Goal: Information Seeking & Learning: Understand process/instructions

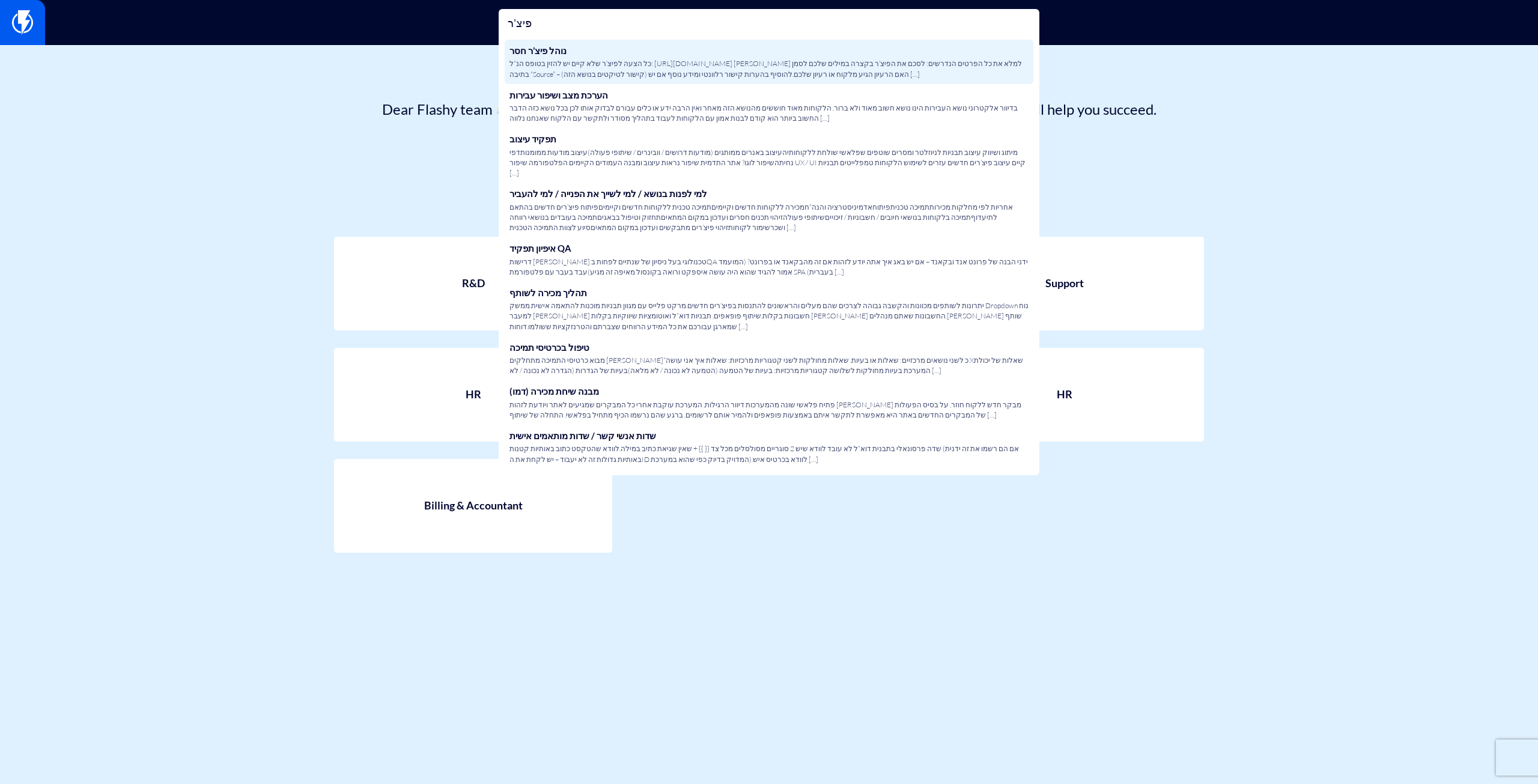
type input "פיצ'ר"
click at [601, 53] on link "נוהל פיצ’ר חסר כל הצעה לפיצ’ר שלא קיים יש להזין בטופס הנ”ל: https://wkf.ms/3Q7X…" at bounding box center [769, 61] width 529 height 44
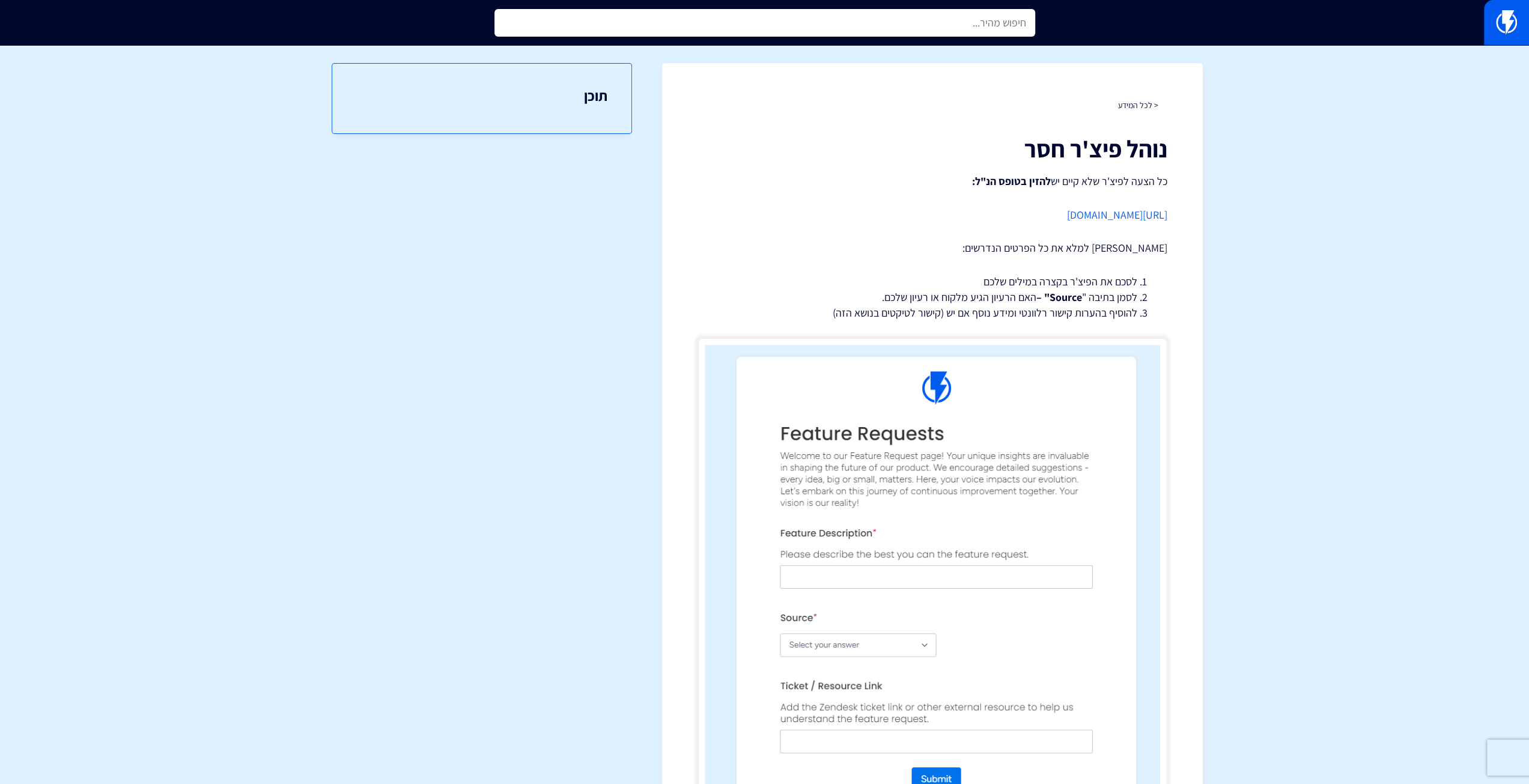
click at [635, 25] on input "text" at bounding box center [764, 23] width 540 height 27
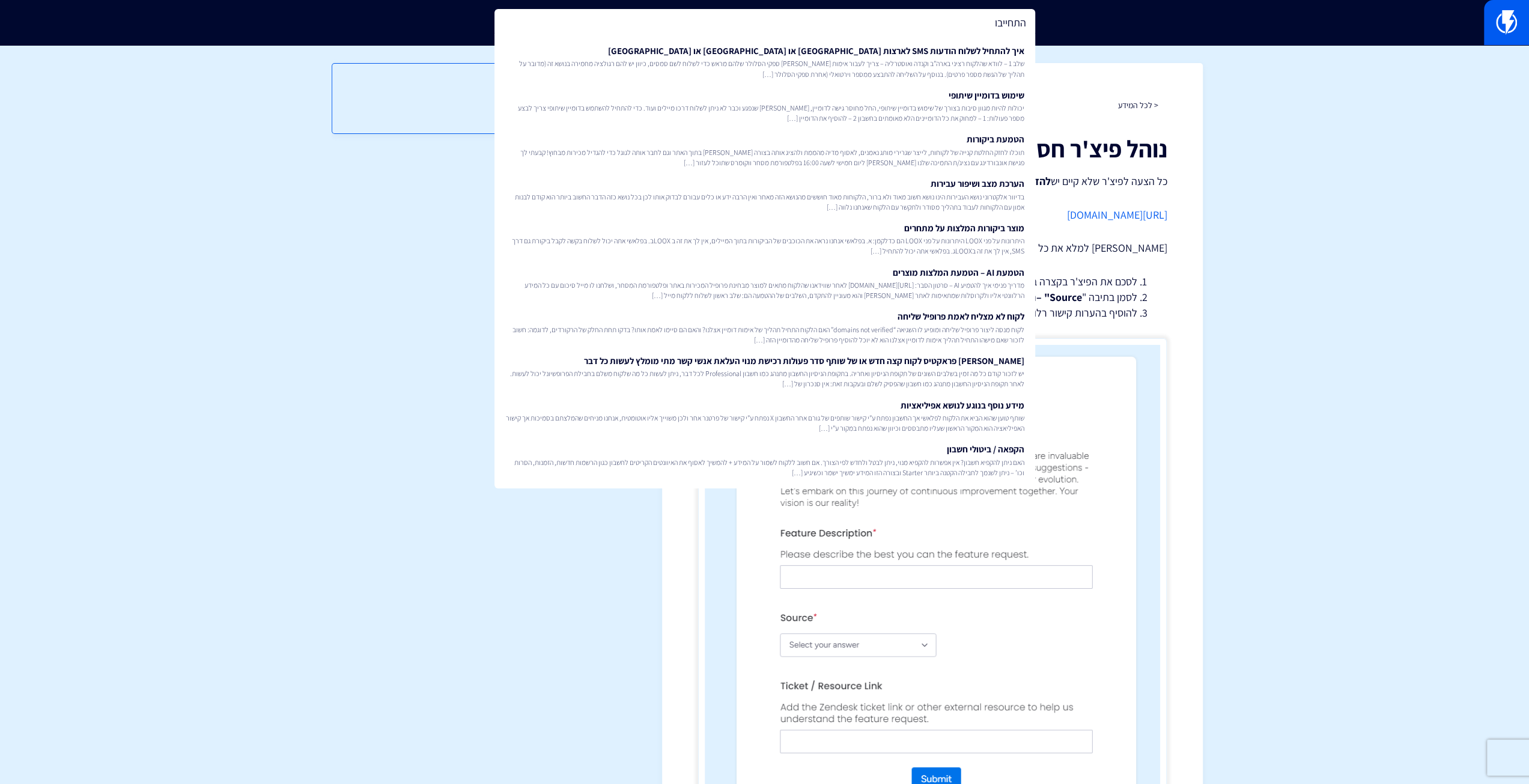
type input "התחייבות"
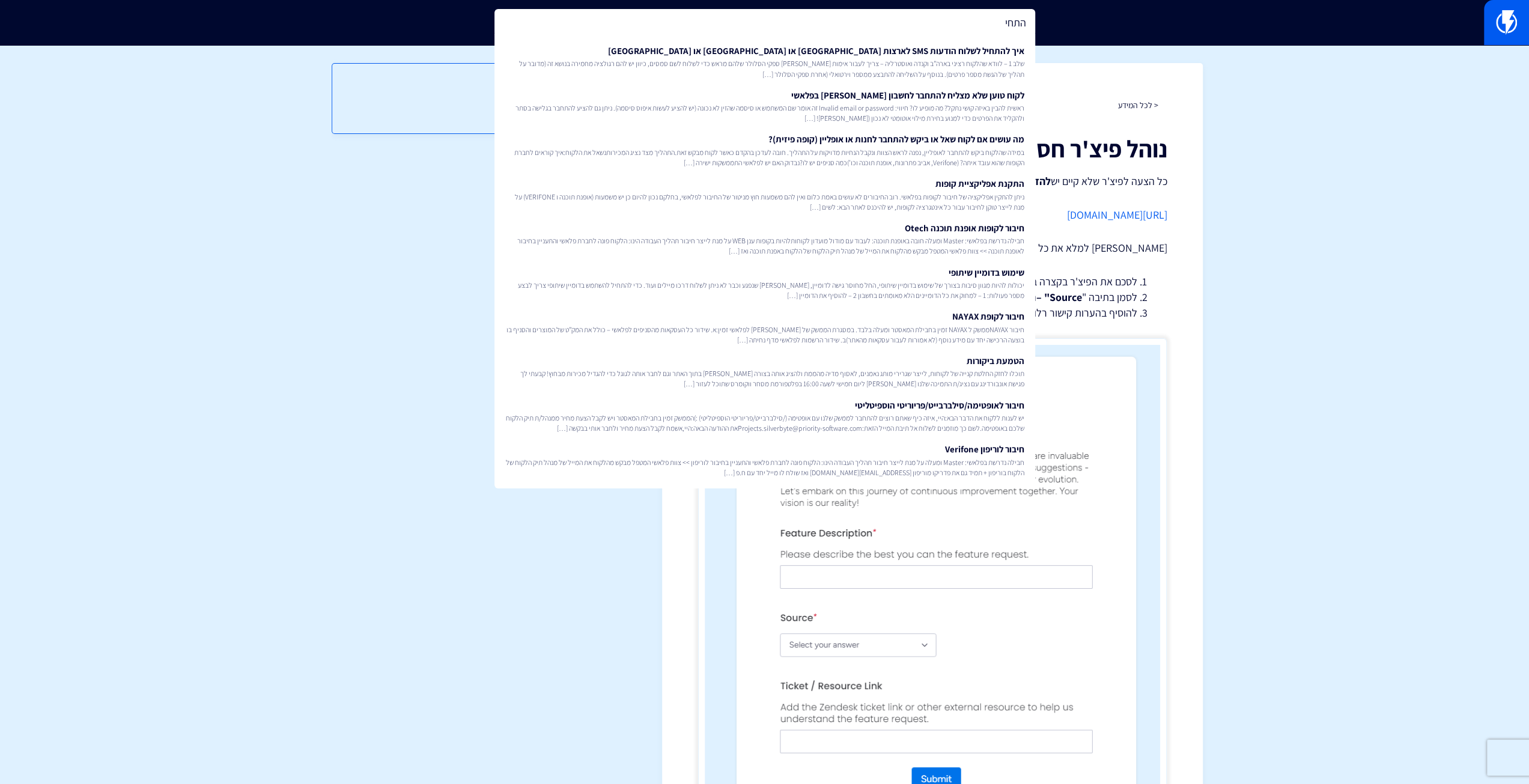
type input "התחיי"
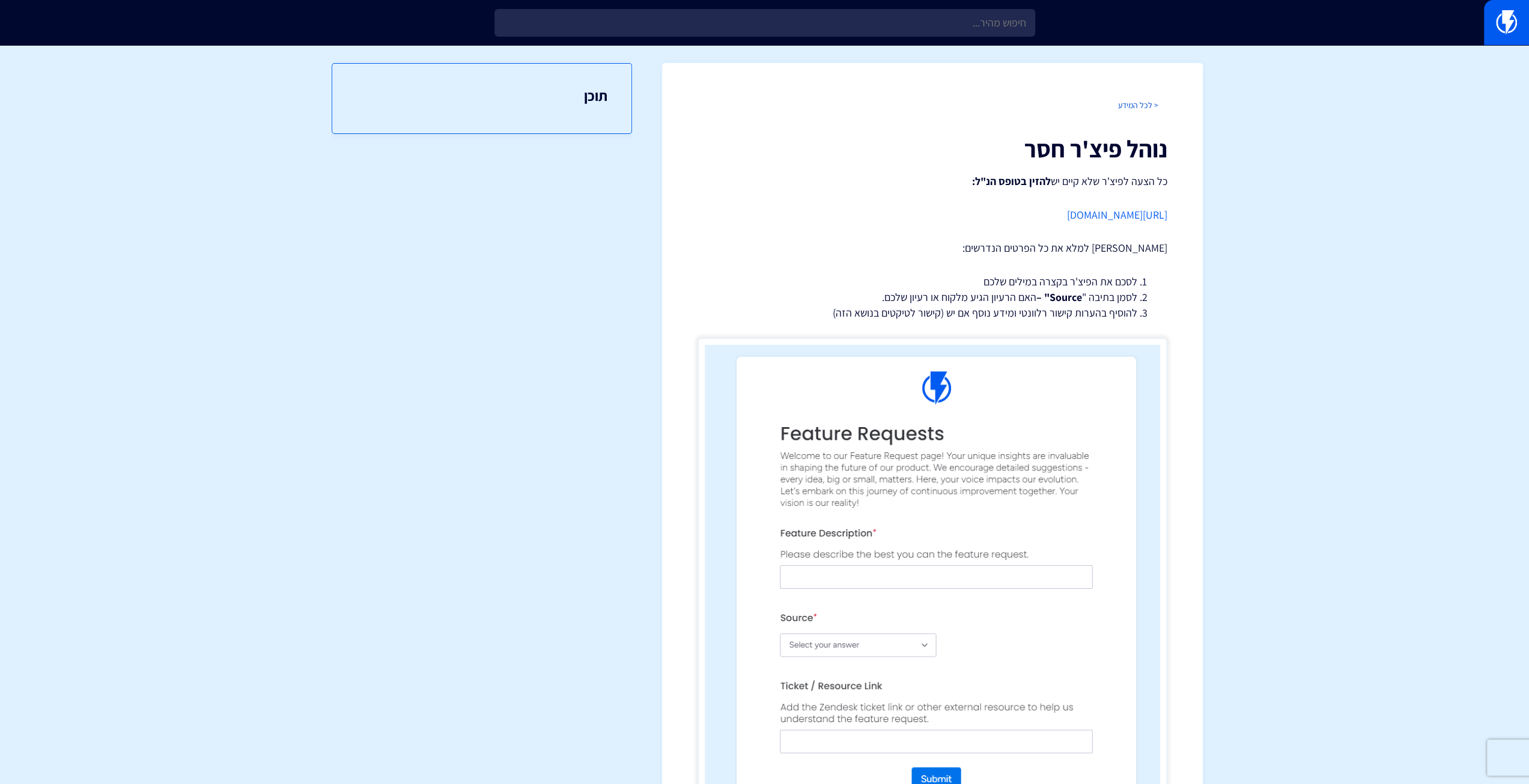
click at [1143, 104] on link "< לכל המידע" at bounding box center [1138, 105] width 40 height 11
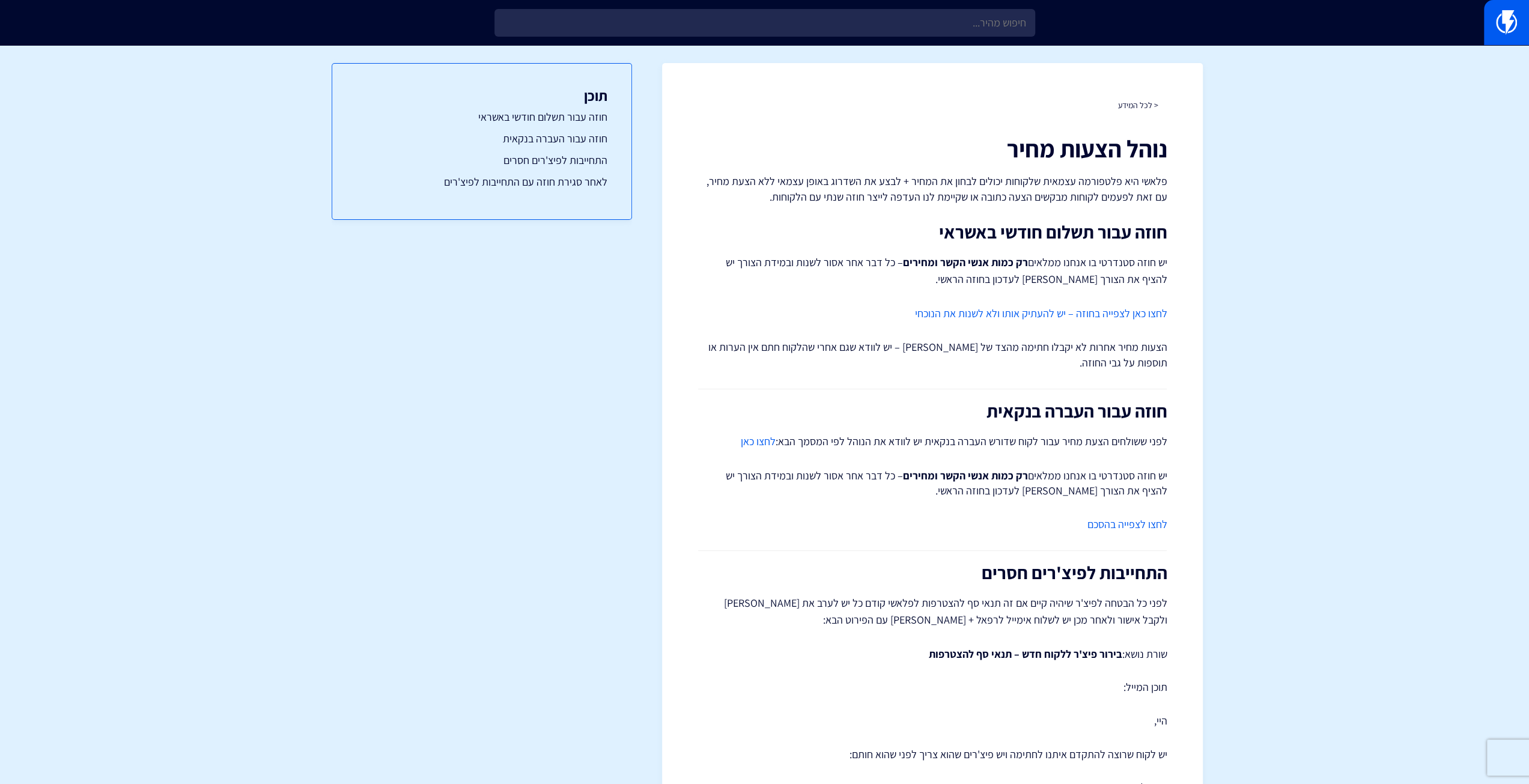
click at [767, 445] on link "לחצו כאן" at bounding box center [757, 441] width 35 height 14
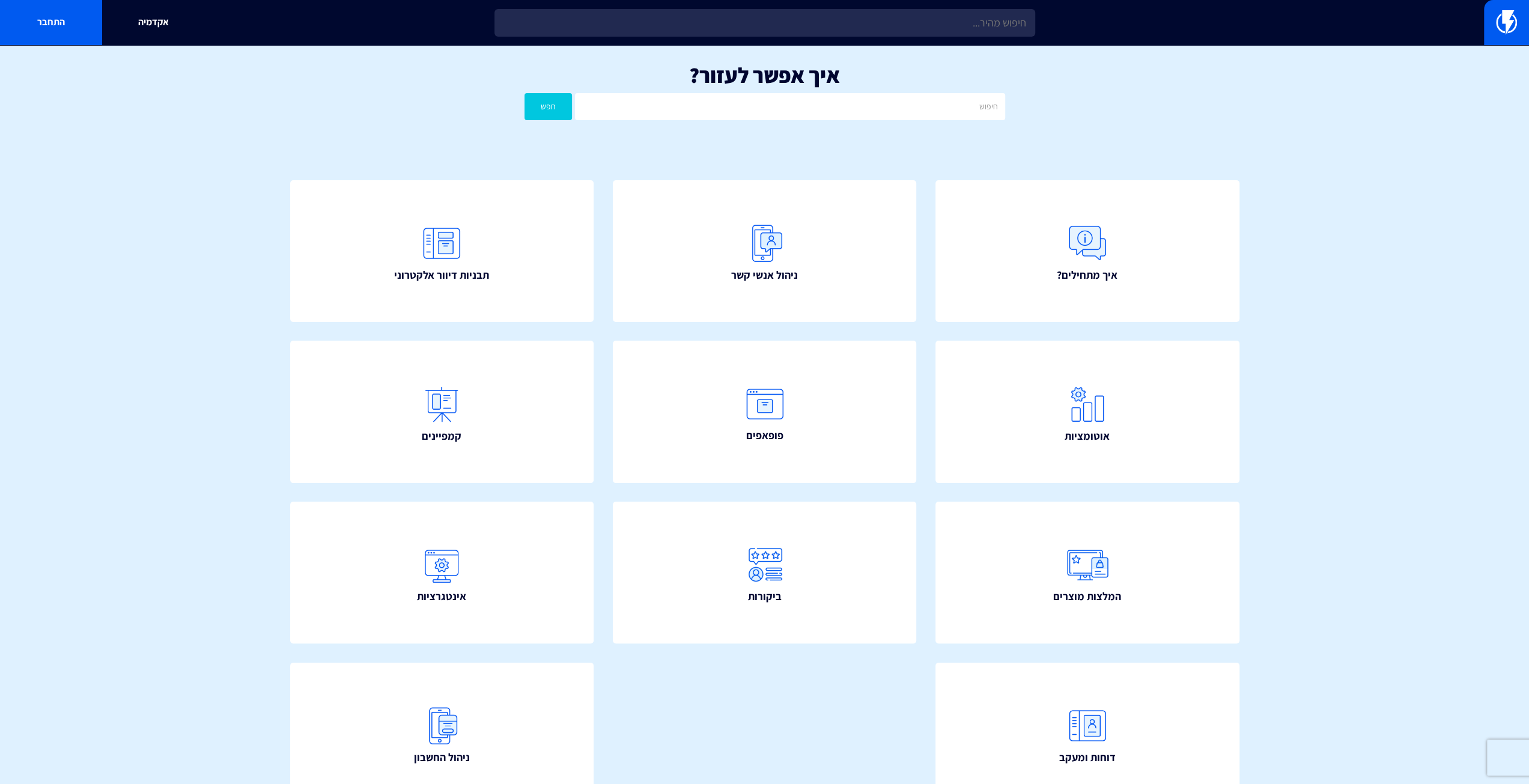
click at [720, 158] on div "איך מתחילים? ניהול אנשי קשר תבניות דיוור אלקטרוני" at bounding box center [764, 501] width 1021 height 715
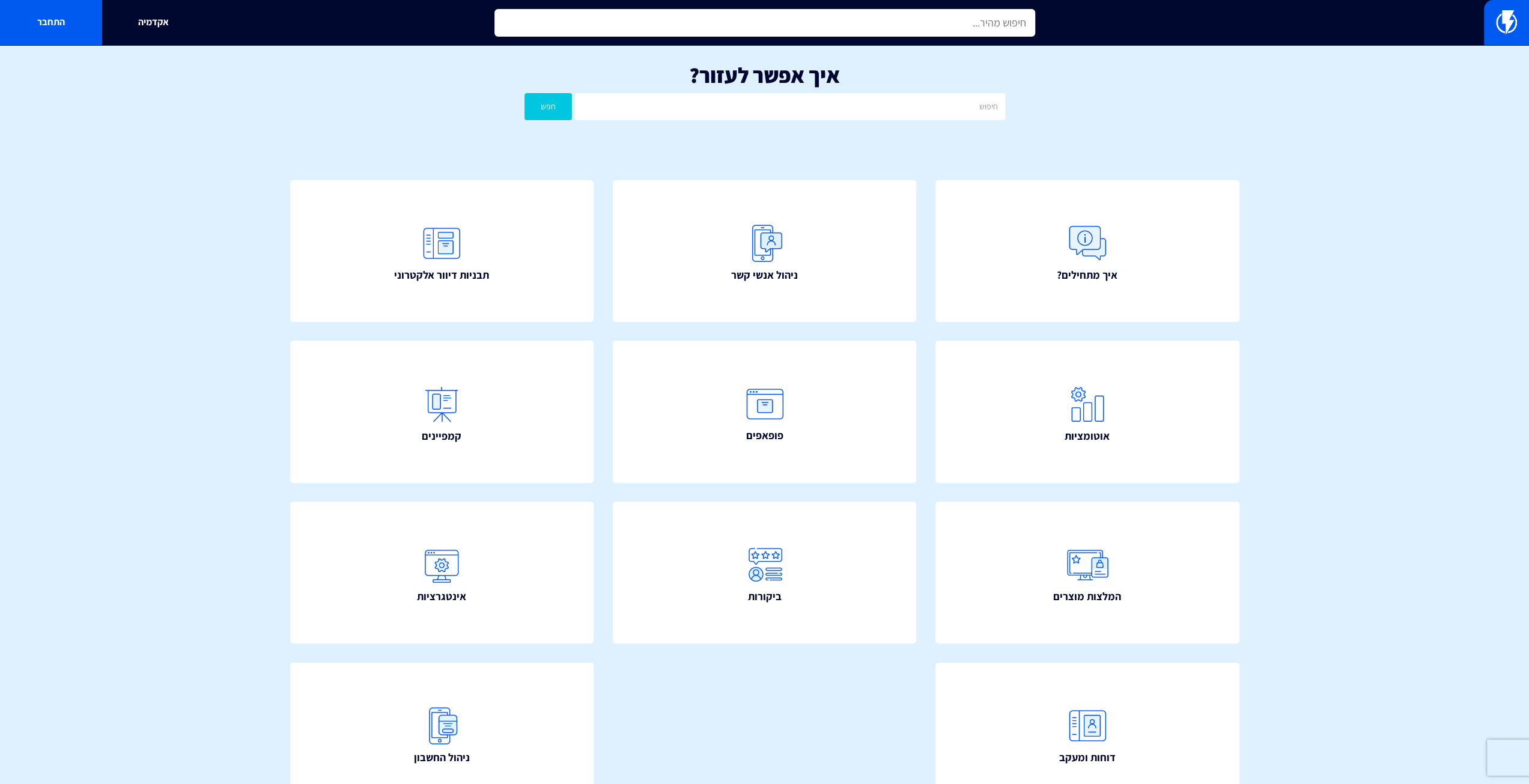
click at [741, 9] on input "text" at bounding box center [764, 23] width 540 height 27
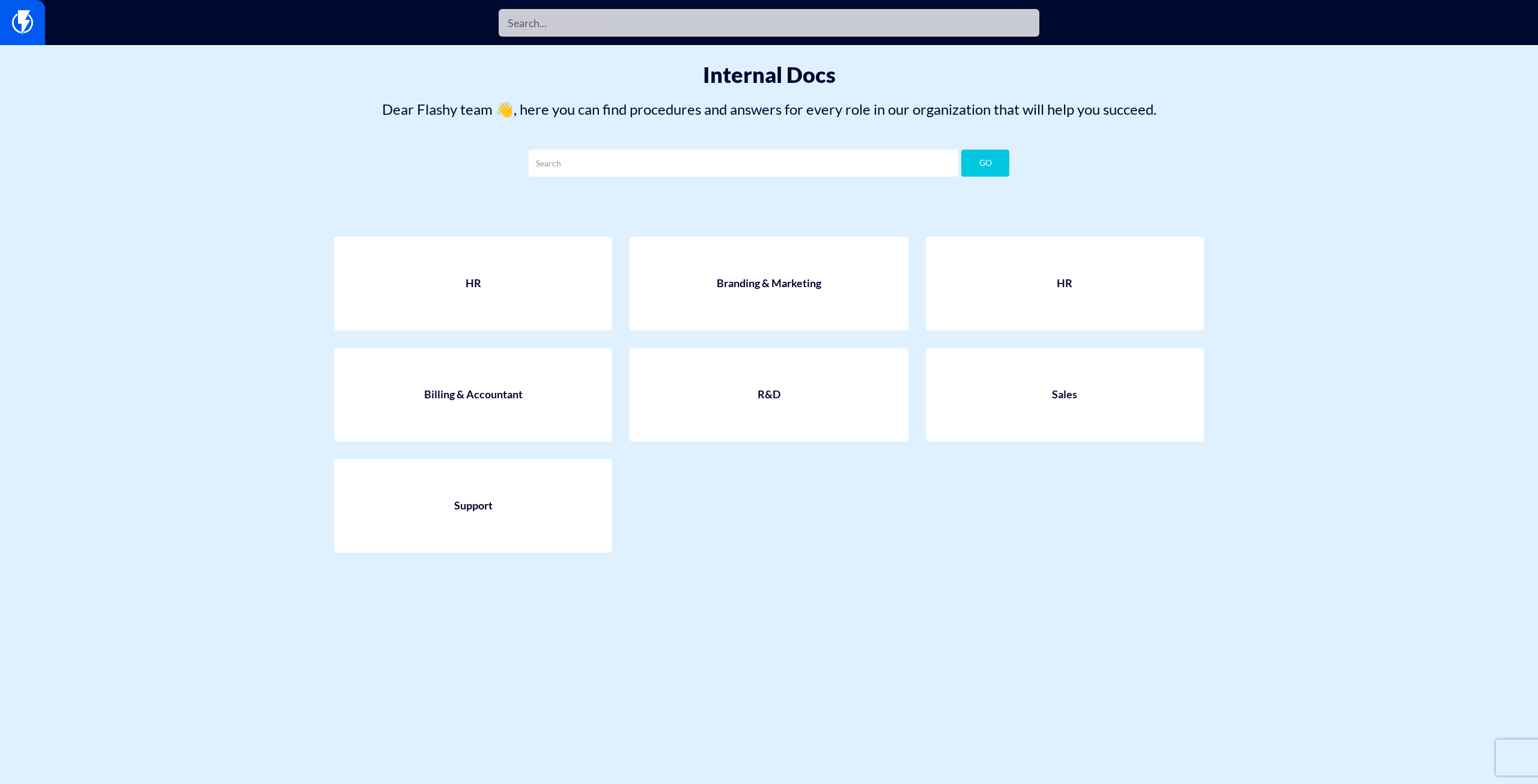
click at [601, 23] on input "text" at bounding box center [769, 23] width 540 height 27
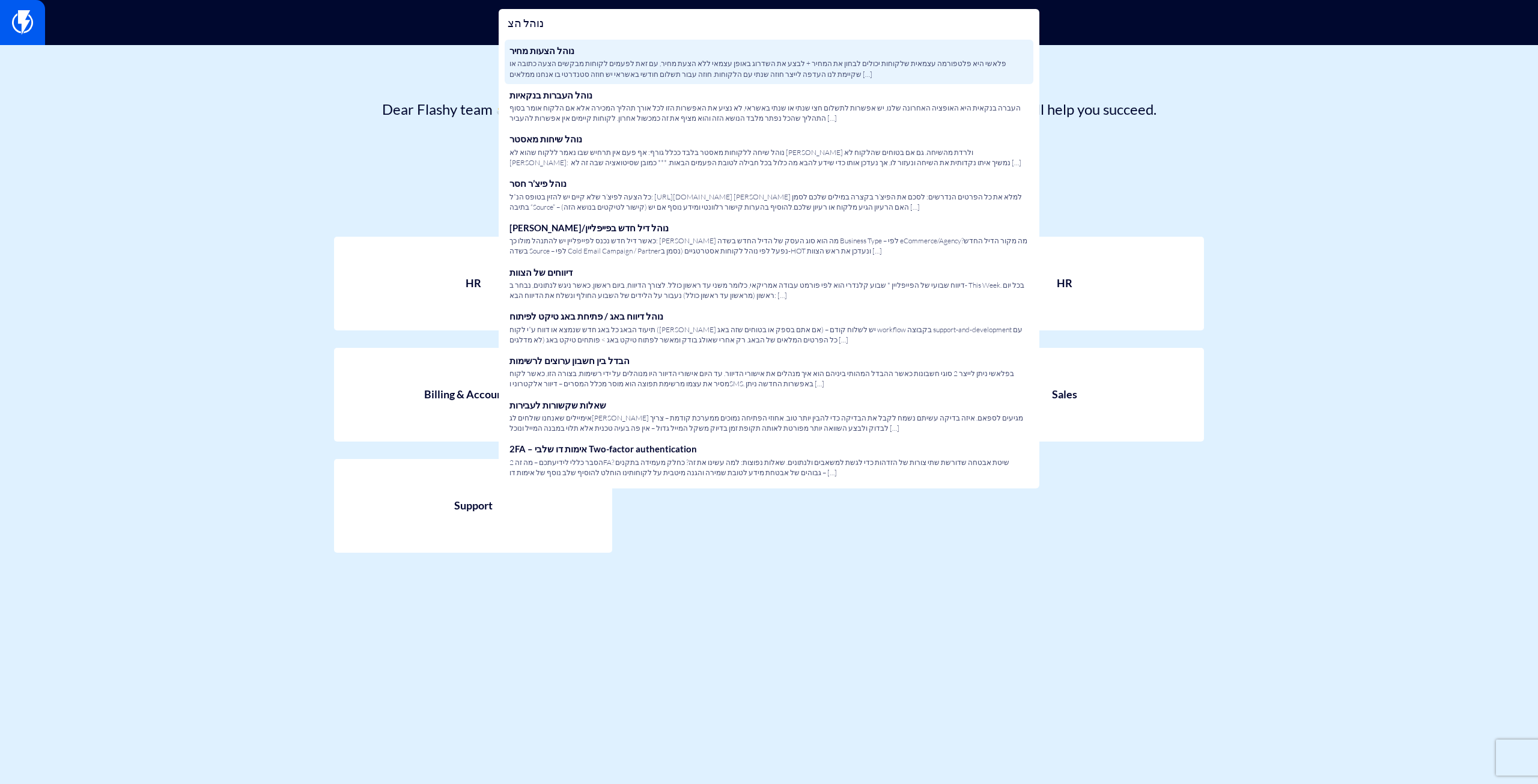
type input "נוהל הצ"
click at [579, 72] on span "פלאשי היא פלטפורמה עצמאית שלקוחות יכולים לבחון את המחיר + לבצע את השדרוג באופן …" at bounding box center [769, 68] width 519 height 20
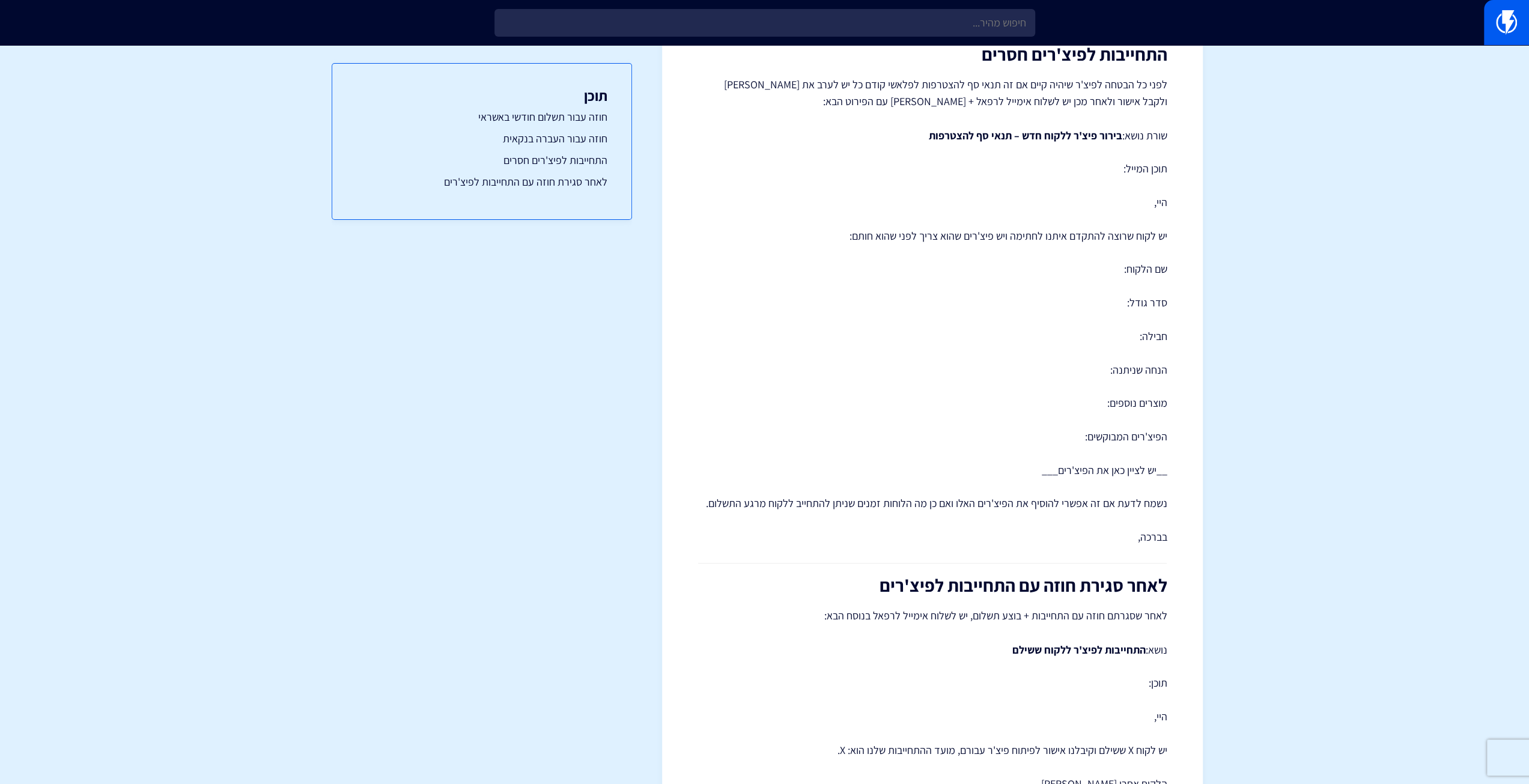
scroll to position [630, 0]
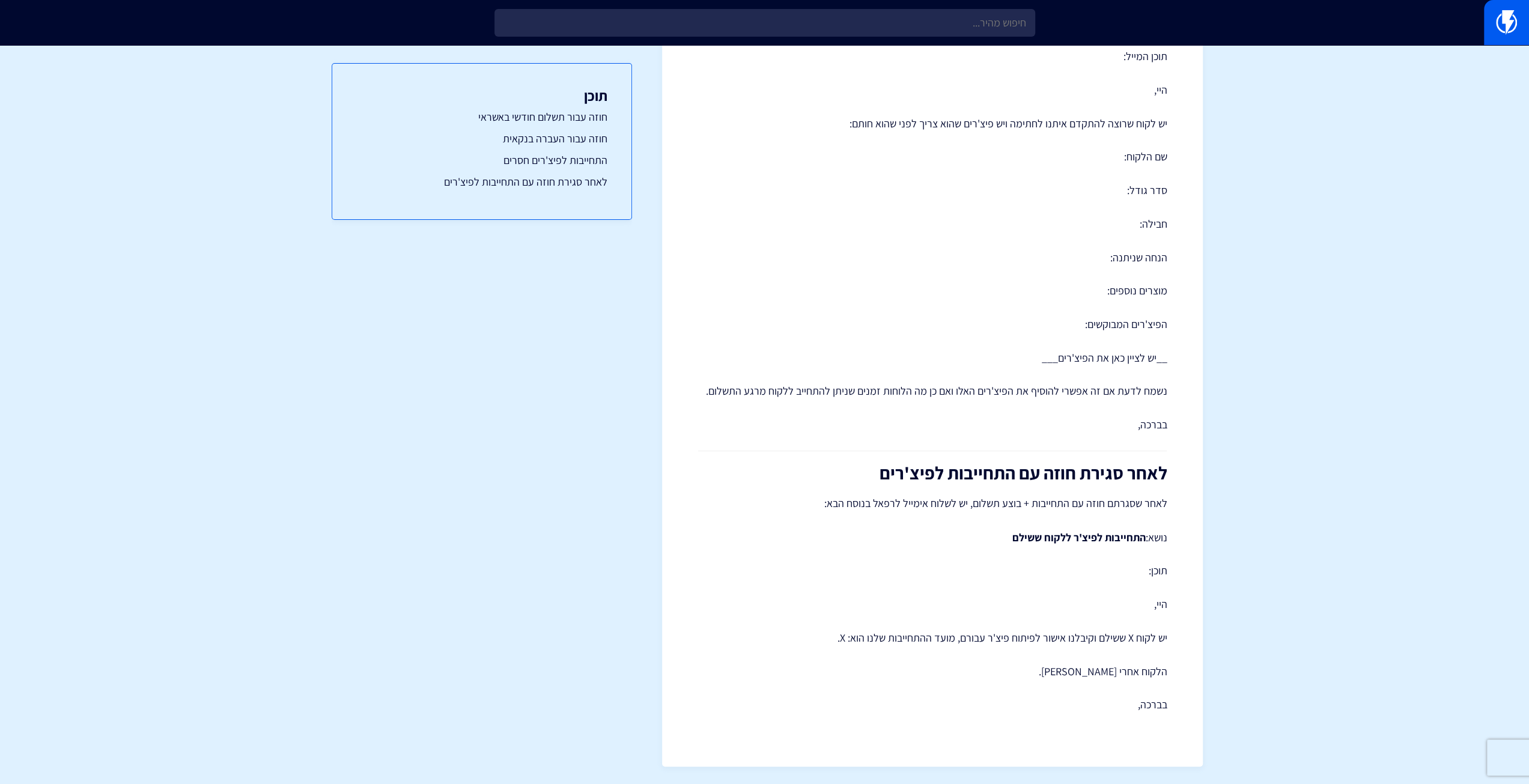
click at [600, 102] on h3 "תוכן" at bounding box center [482, 95] width 251 height 16
click at [631, 78] on div "תוכן חוזה עבור תשלום חודשי באשראי חוזה עבור העברה בנקאית התחייבות לפיצ'רים חסרי…" at bounding box center [482, 141] width 301 height 157
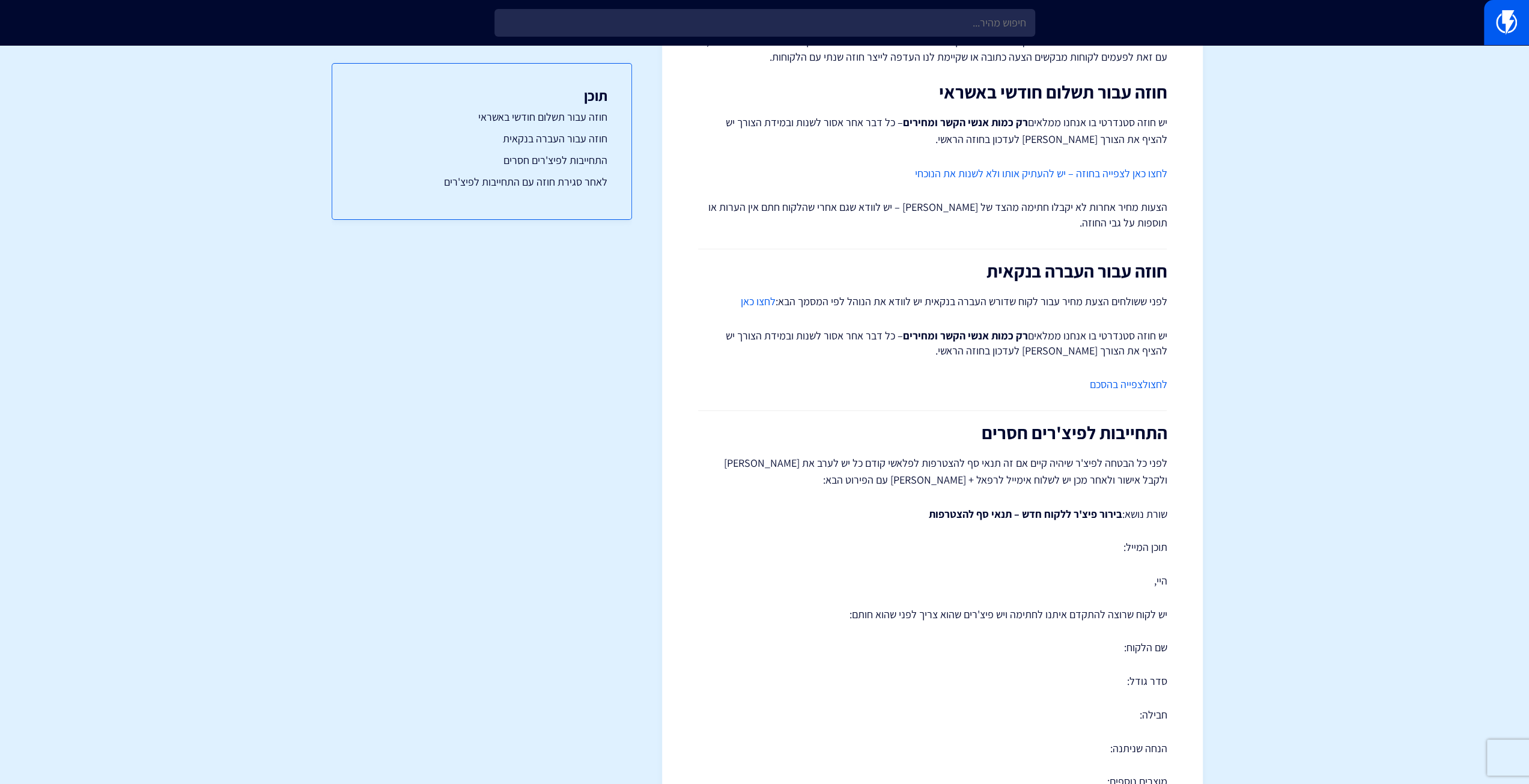
scroll to position [0, 0]
